Goal: Transaction & Acquisition: Purchase product/service

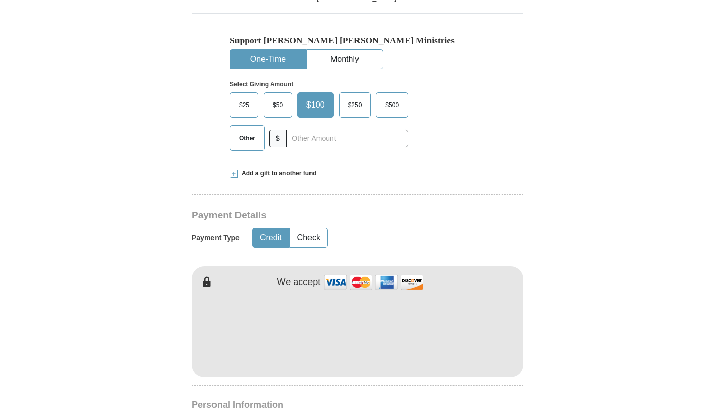
scroll to position [300, 0]
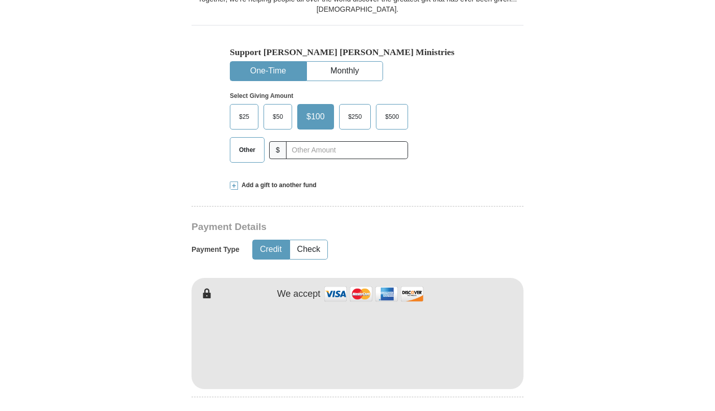
click at [247, 146] on span "Other" at bounding box center [247, 149] width 27 height 15
click at [0, 0] on input "Other" at bounding box center [0, 0] width 0 height 0
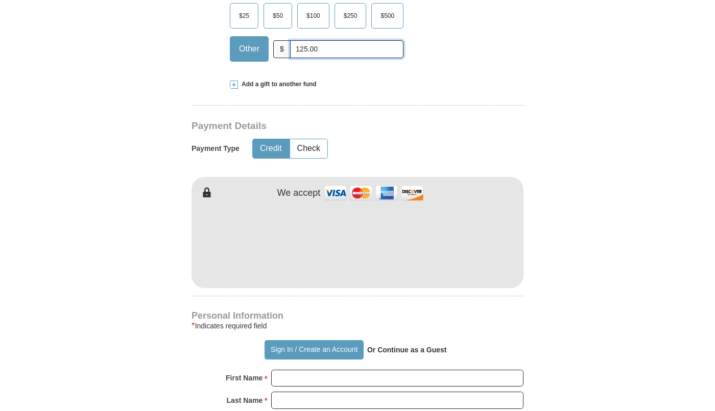
scroll to position [408, 0]
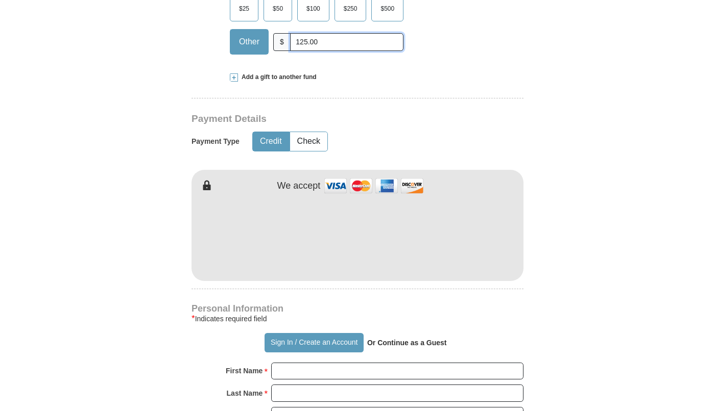
type input "125.00"
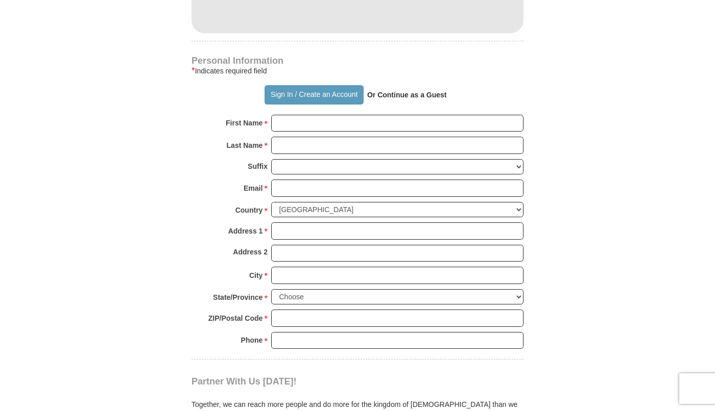
scroll to position [704, 0]
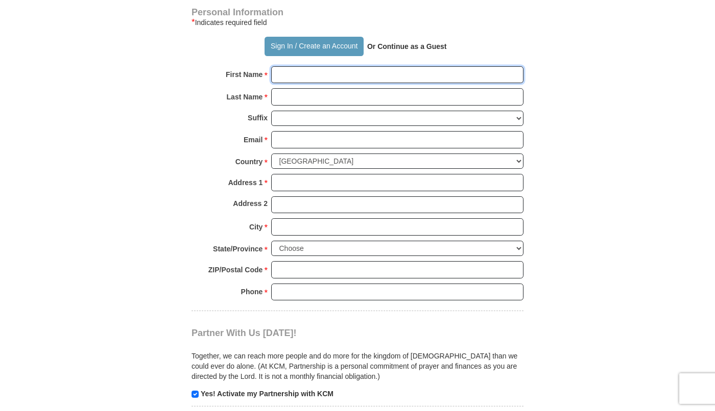
click at [285, 68] on input "First Name *" at bounding box center [397, 74] width 252 height 17
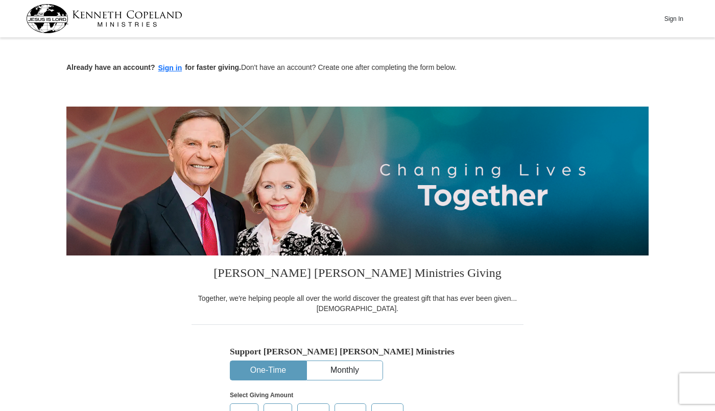
scroll to position [0, 0]
click at [672, 18] on button "Sign In" at bounding box center [673, 19] width 31 height 16
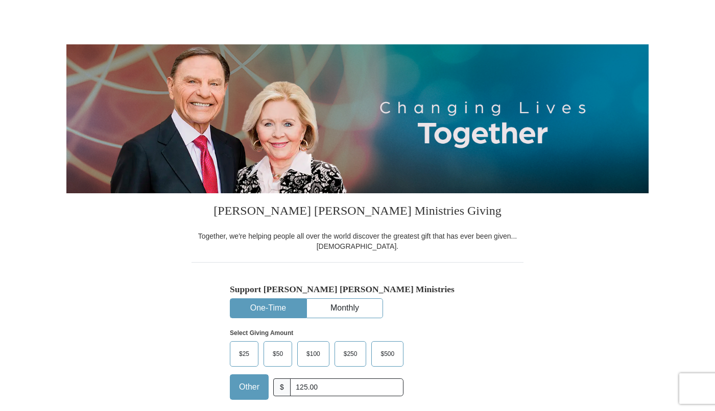
select select "CO"
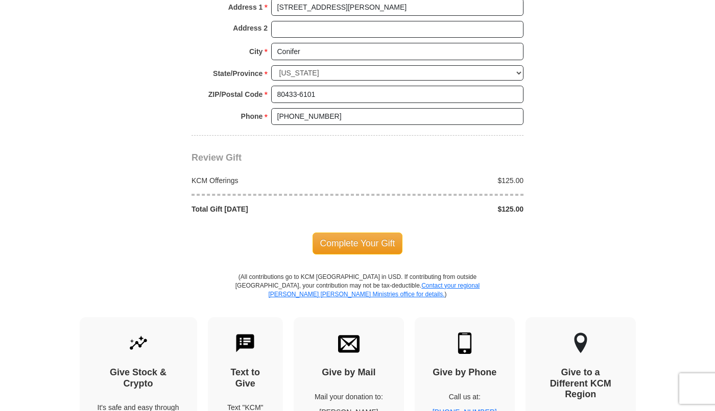
scroll to position [838, 0]
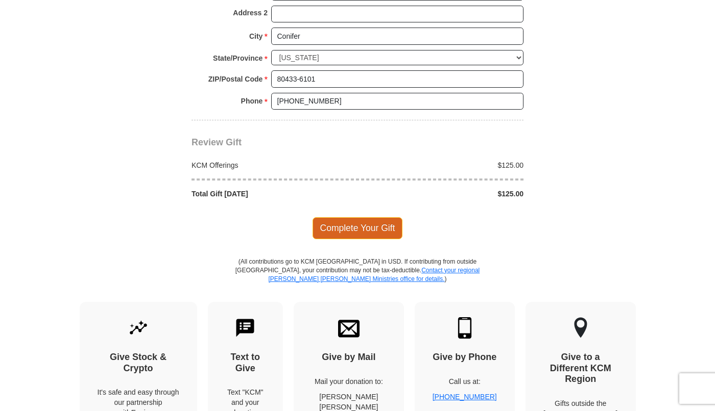
click at [365, 217] on span "Complete Your Gift" at bounding box center [357, 227] width 90 height 21
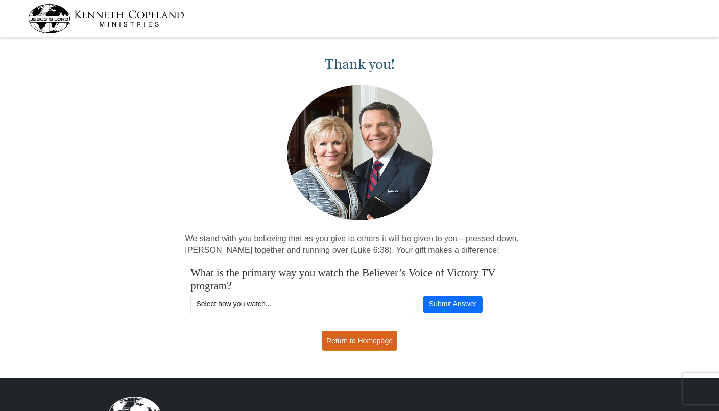
click at [350, 338] on link "Return to Homepage" at bounding box center [360, 341] width 76 height 20
